Goal: Find specific page/section: Find specific page/section

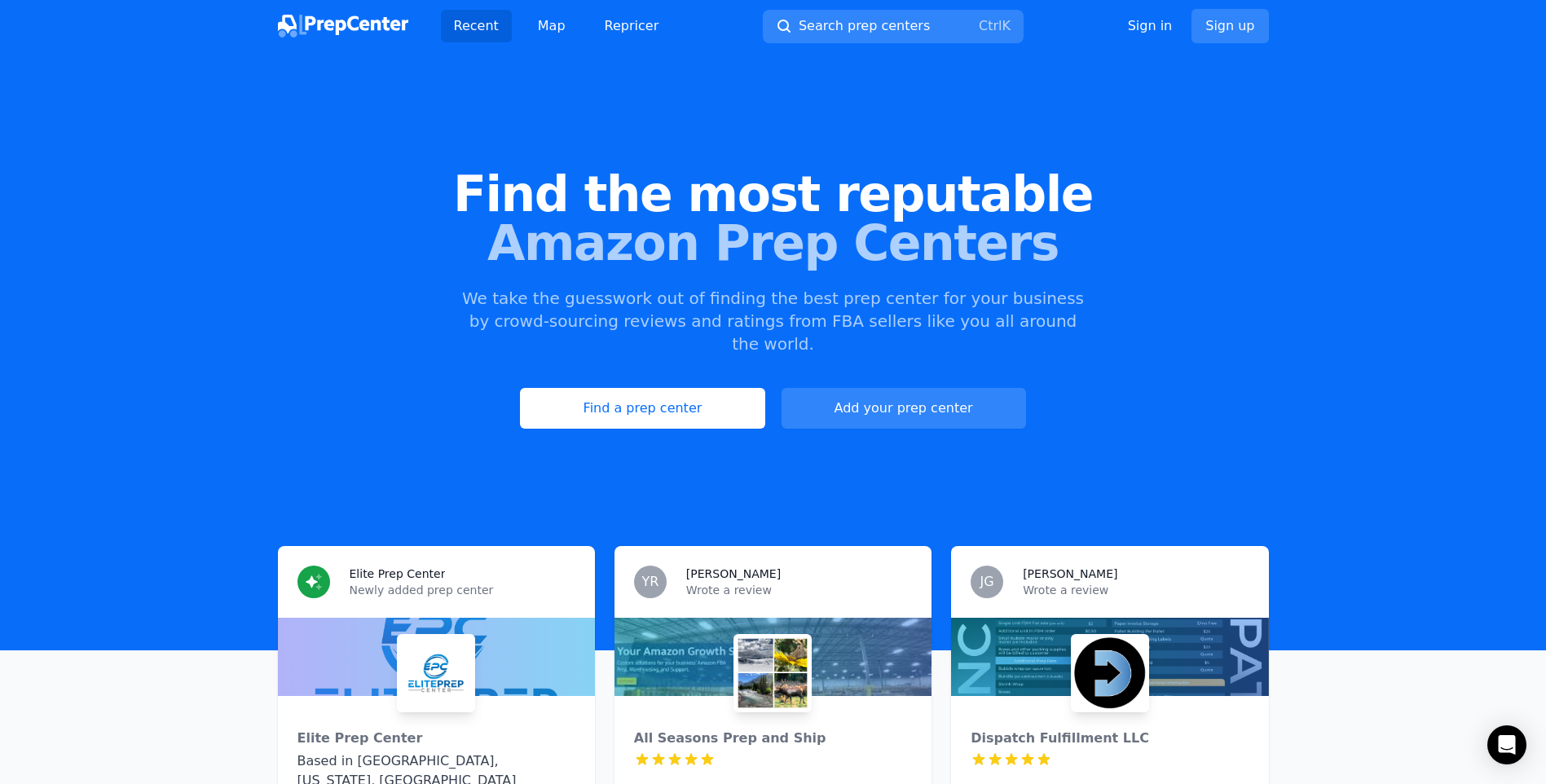
drag, startPoint x: 0, startPoint y: 0, endPoint x: 725, endPoint y: 382, distance: 819.5
click at [725, 388] on link "Find a prep center" at bounding box center [642, 408] width 244 height 40
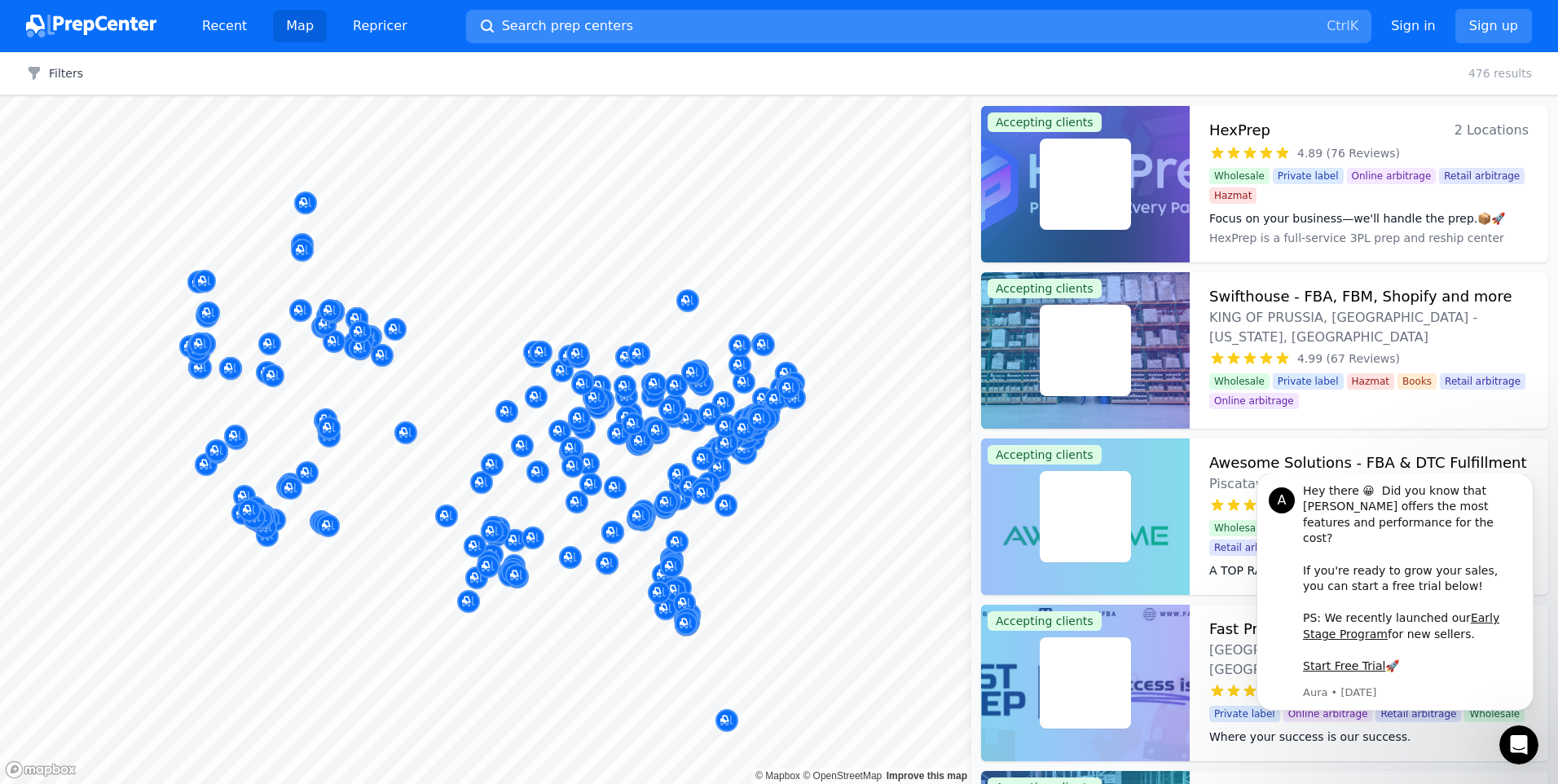
click at [586, 32] on span "Search prep centers" at bounding box center [567, 26] width 131 height 19
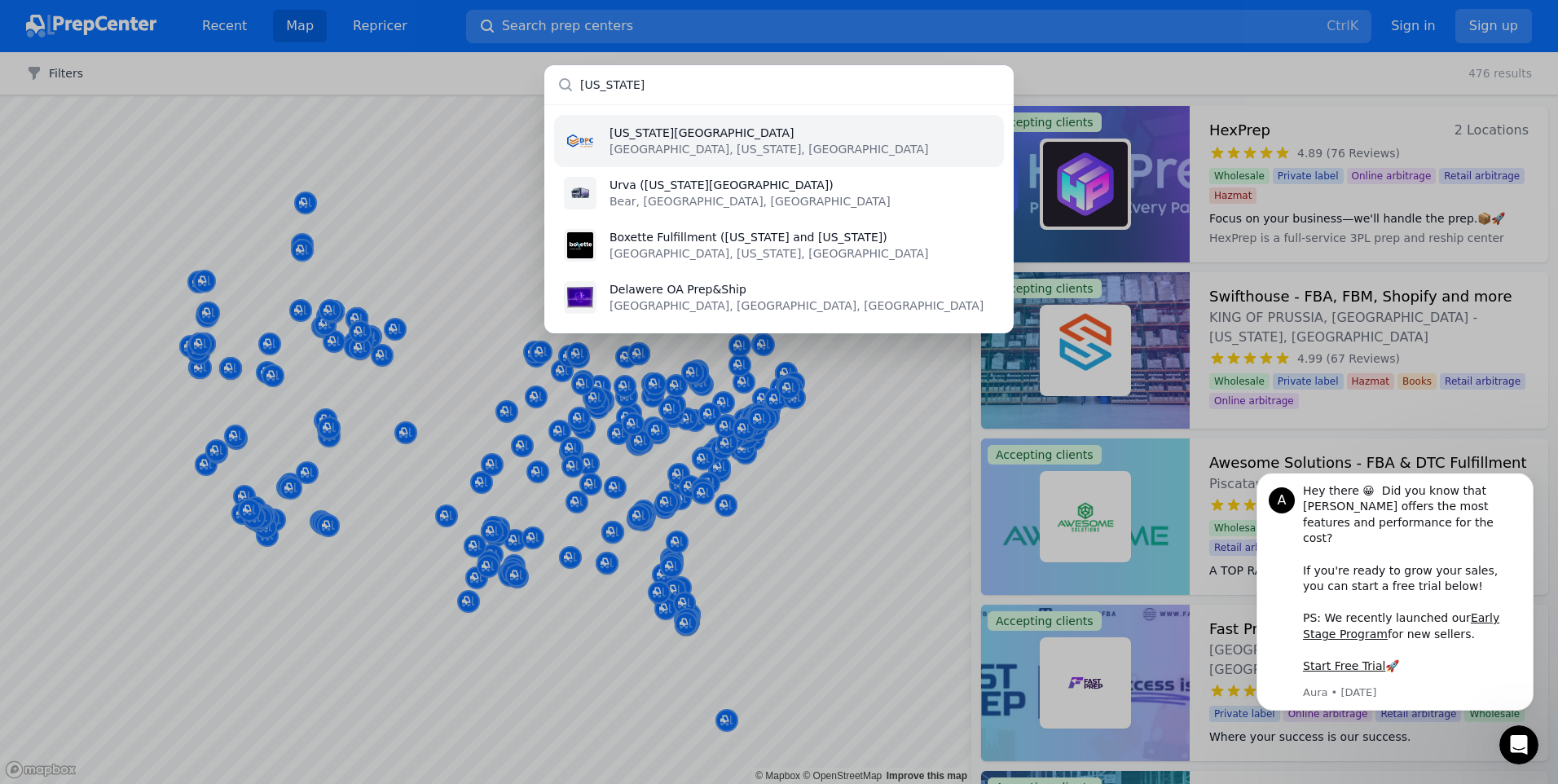
type input "[US_STATE]"
click at [664, 142] on p "[GEOGRAPHIC_DATA], [US_STATE], [GEOGRAPHIC_DATA]" at bounding box center [768, 149] width 319 height 17
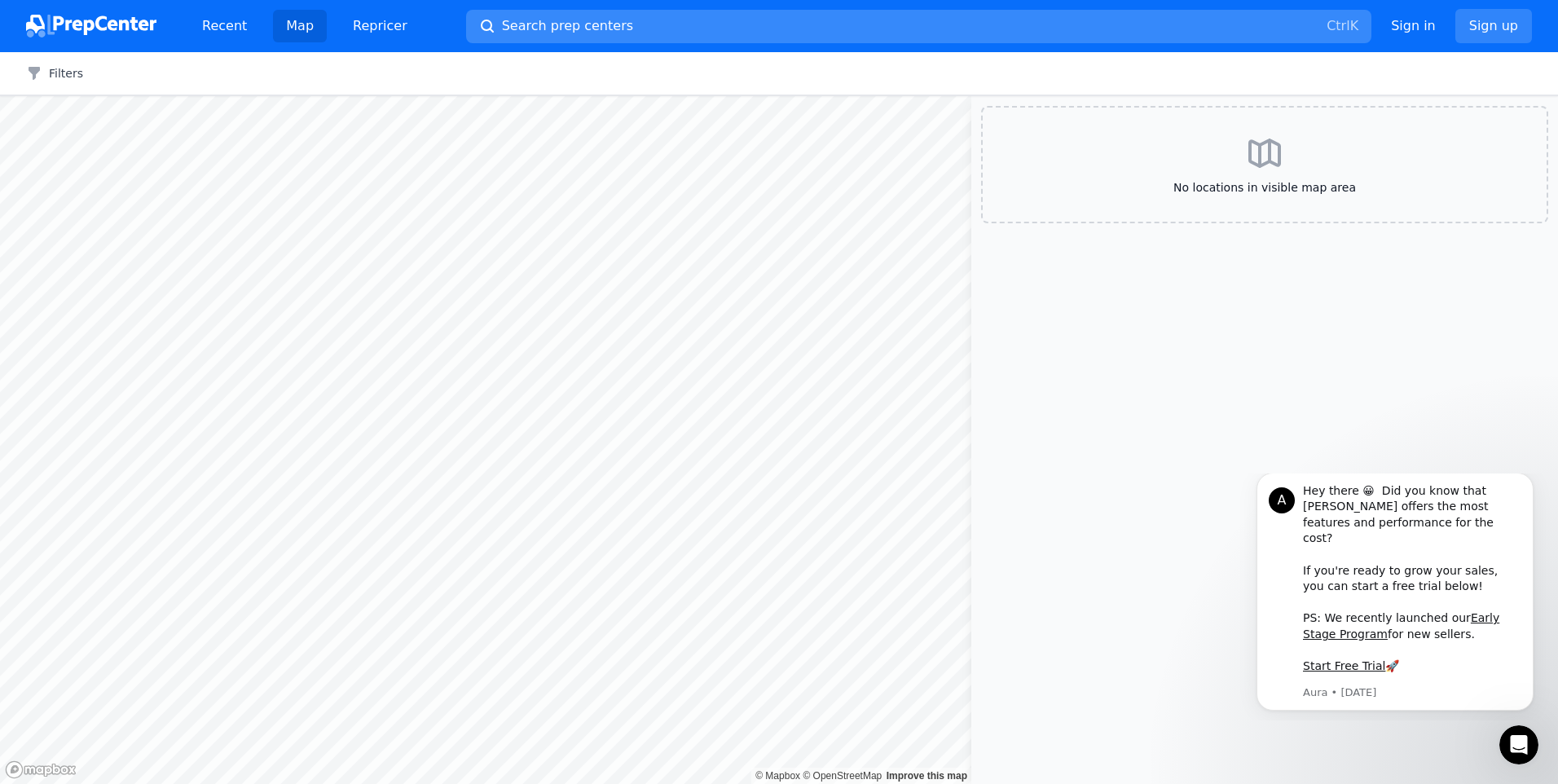
click at [660, 34] on button "Search prep centers Ctrl K" at bounding box center [918, 27] width 905 height 33
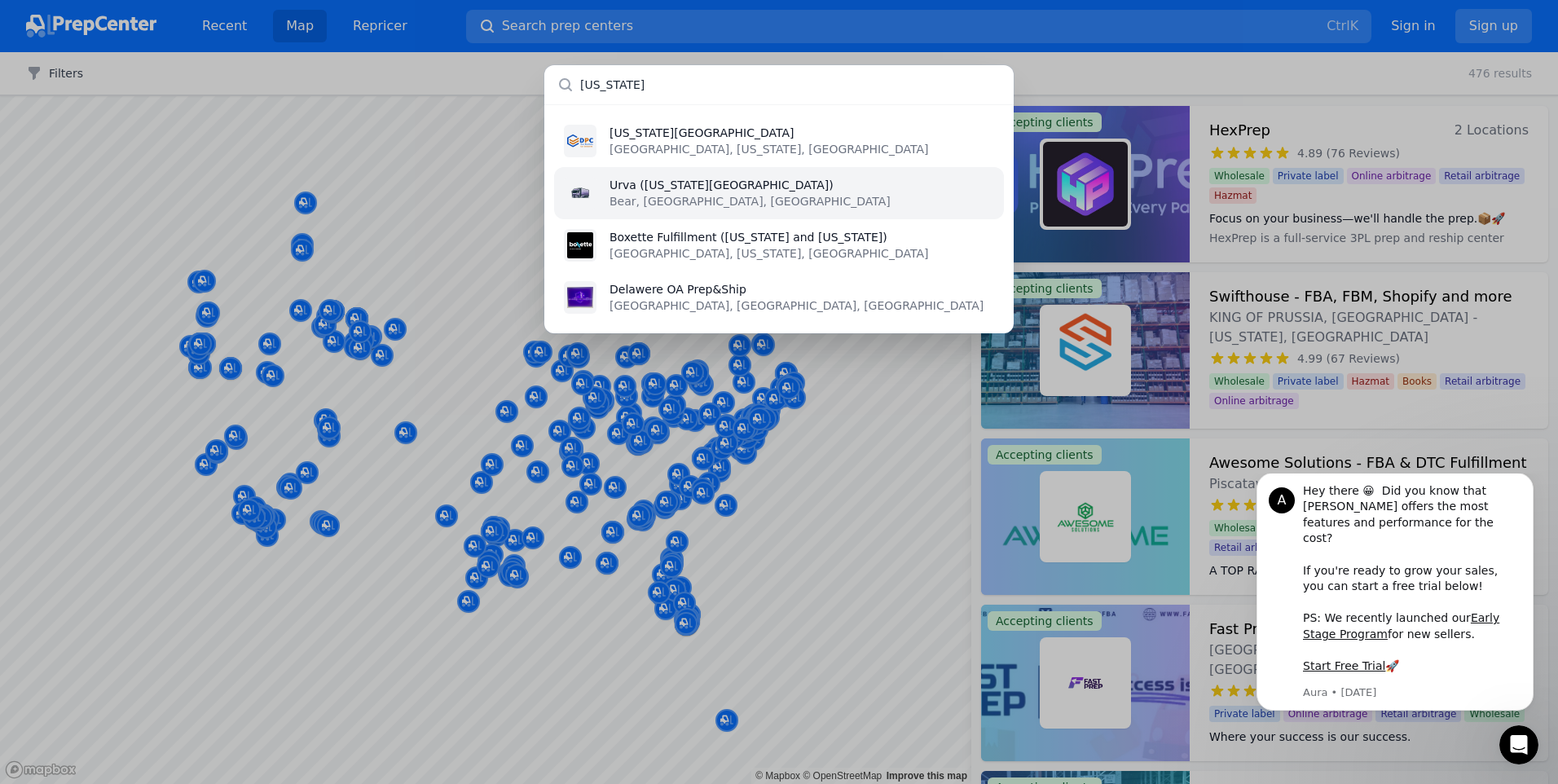
type input "[US_STATE]"
click at [714, 195] on p "Bear, [GEOGRAPHIC_DATA], [GEOGRAPHIC_DATA]" at bounding box center [750, 201] width 281 height 17
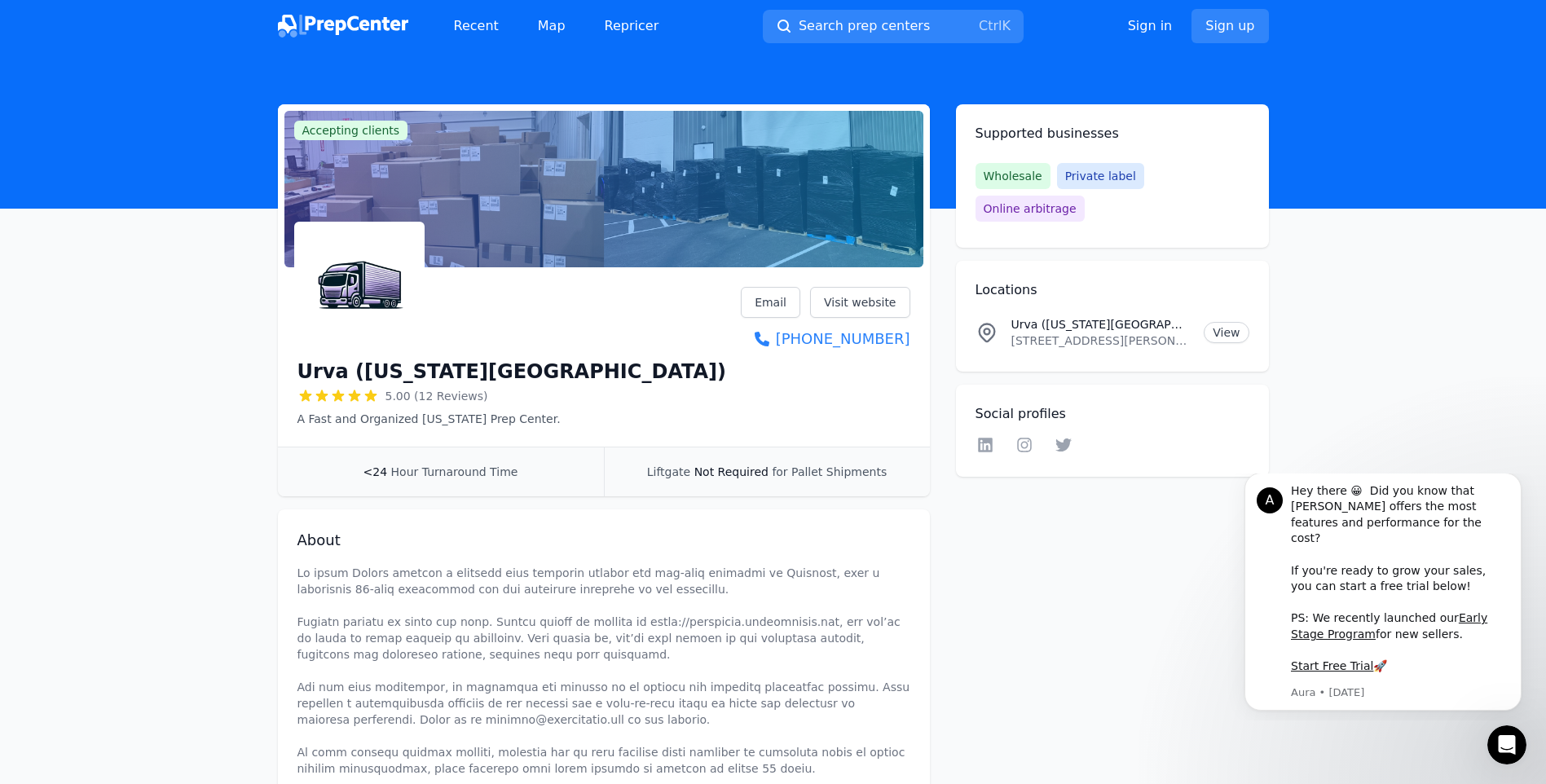
scroll to position [82, 0]
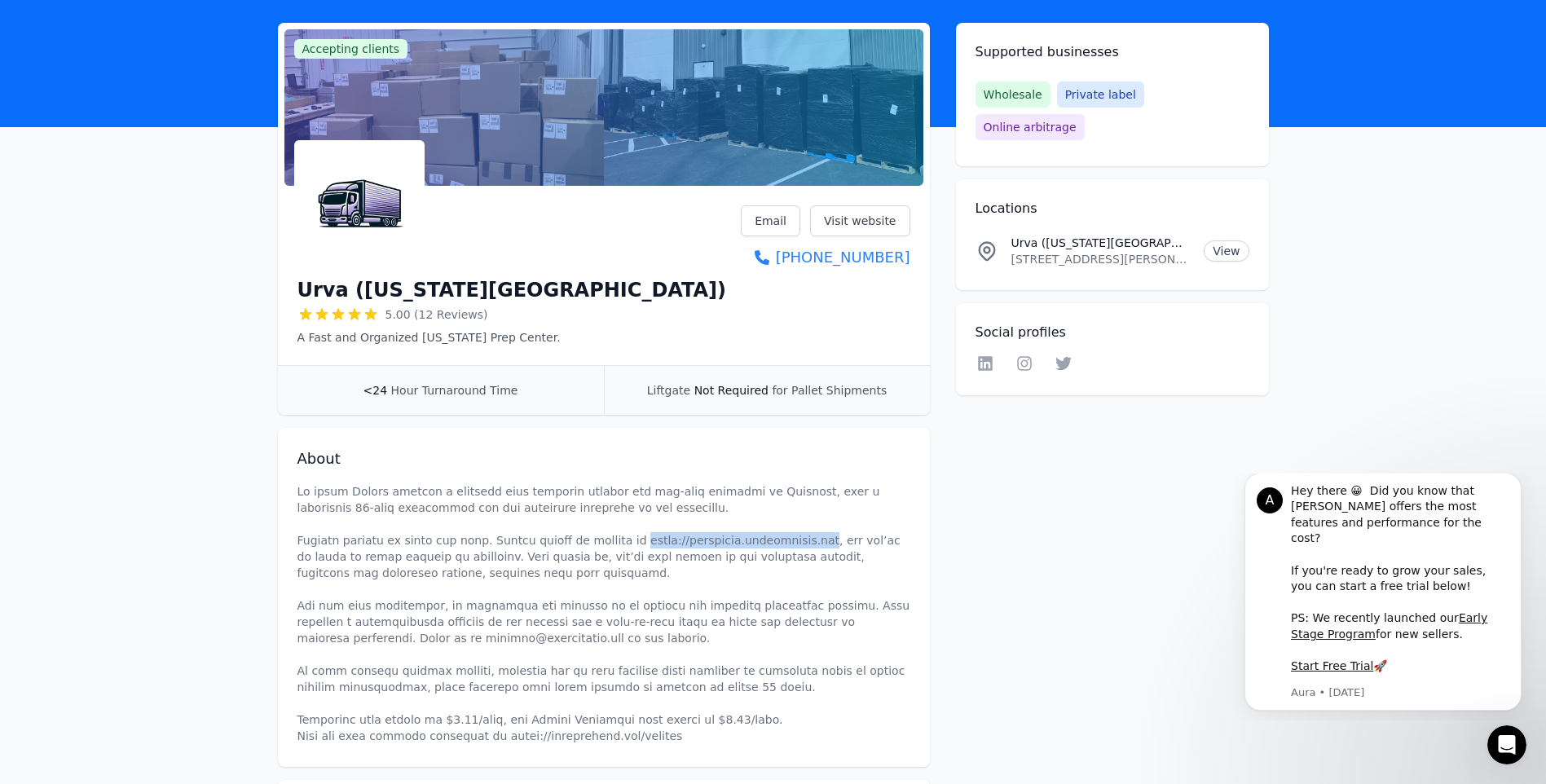
drag, startPoint x: 608, startPoint y: 541, endPoint x: 779, endPoint y: 541, distance: 171.0
click at [779, 541] on p at bounding box center [604, 614] width 613 height 261
copy p "[URL][DOMAIN_NAME]"
